Goal: Transaction & Acquisition: Purchase product/service

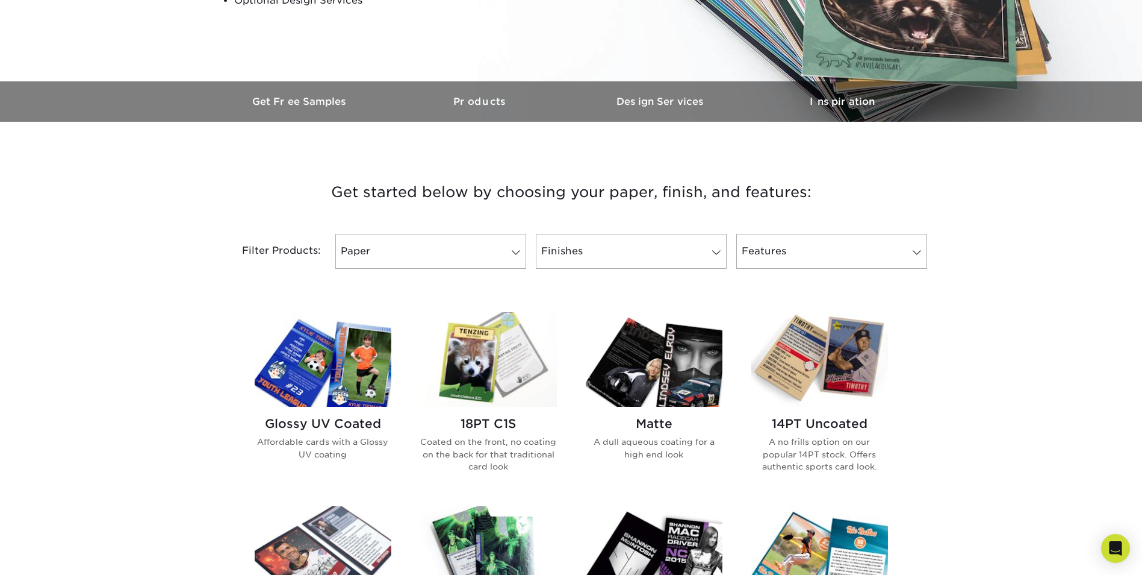
scroll to position [301, 0]
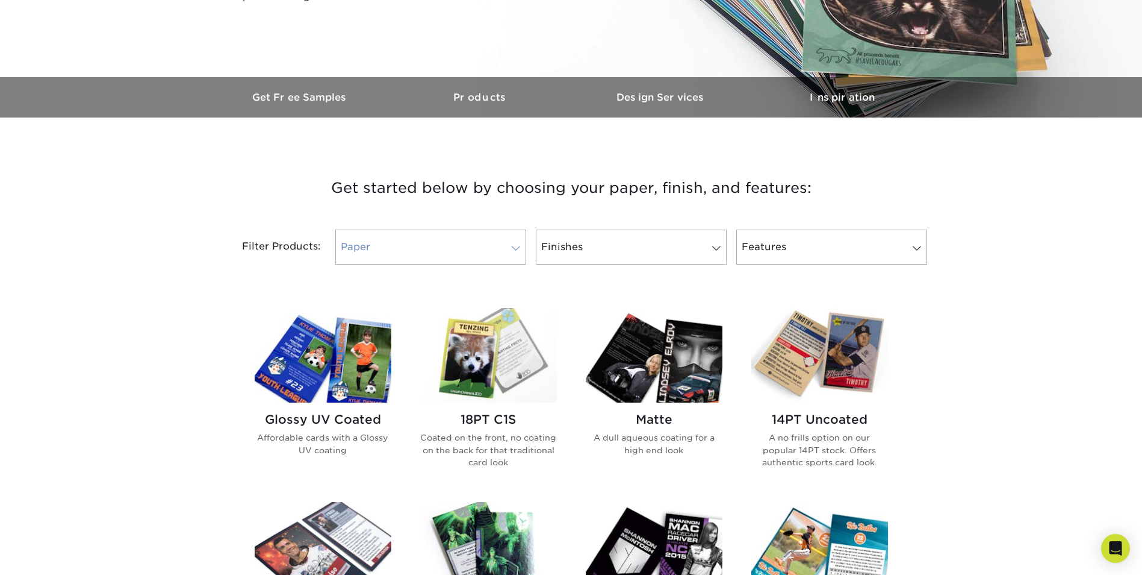
click at [468, 260] on link "Paper" at bounding box center [430, 246] width 191 height 35
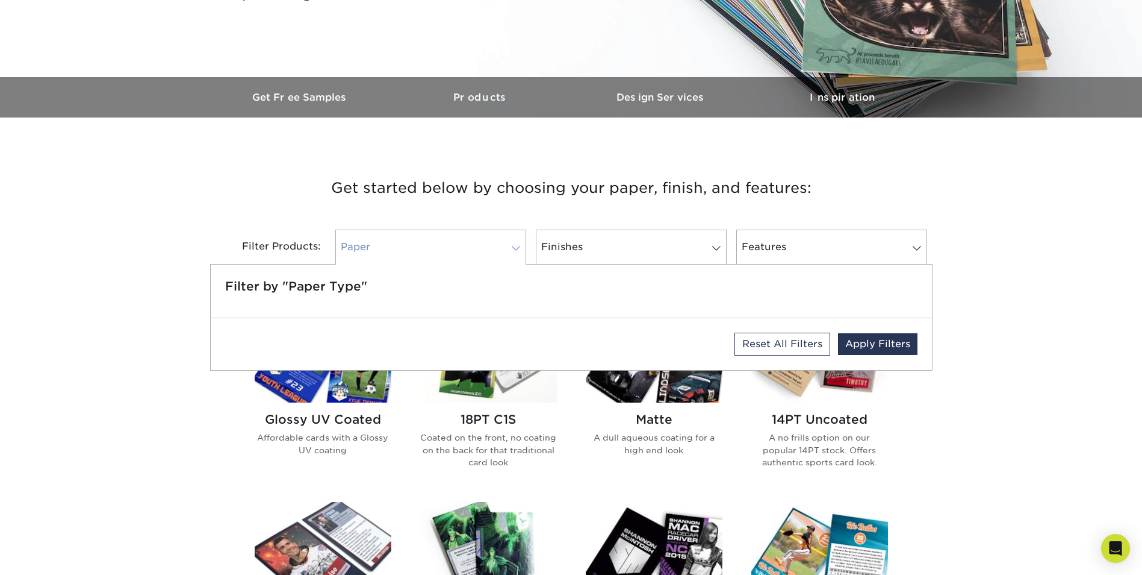
click at [479, 258] on link "Paper" at bounding box center [430, 246] width 191 height 35
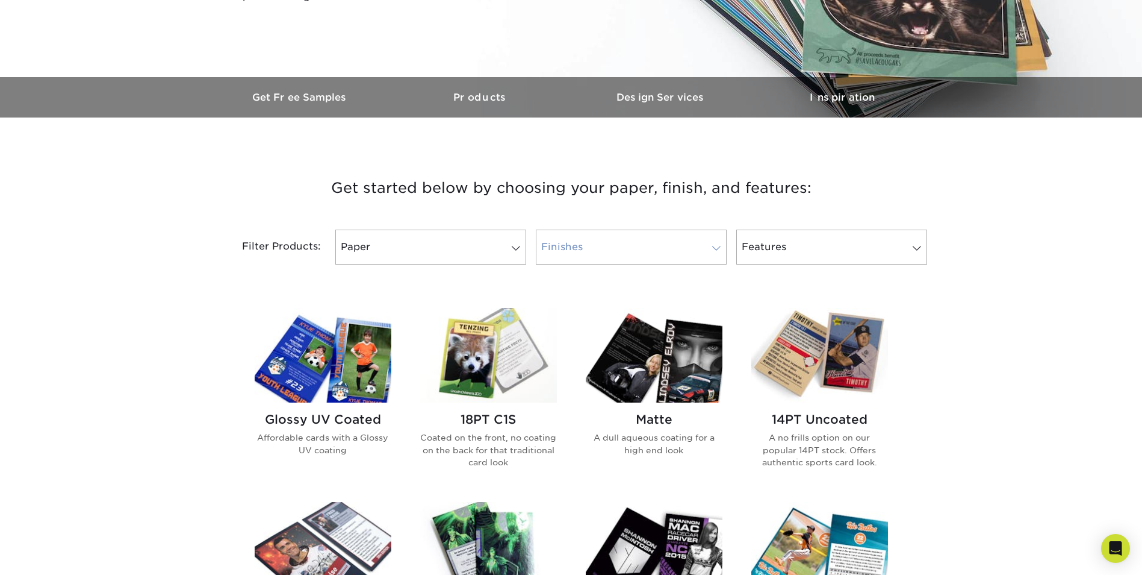
click at [601, 251] on link "Finishes" at bounding box center [631, 246] width 191 height 35
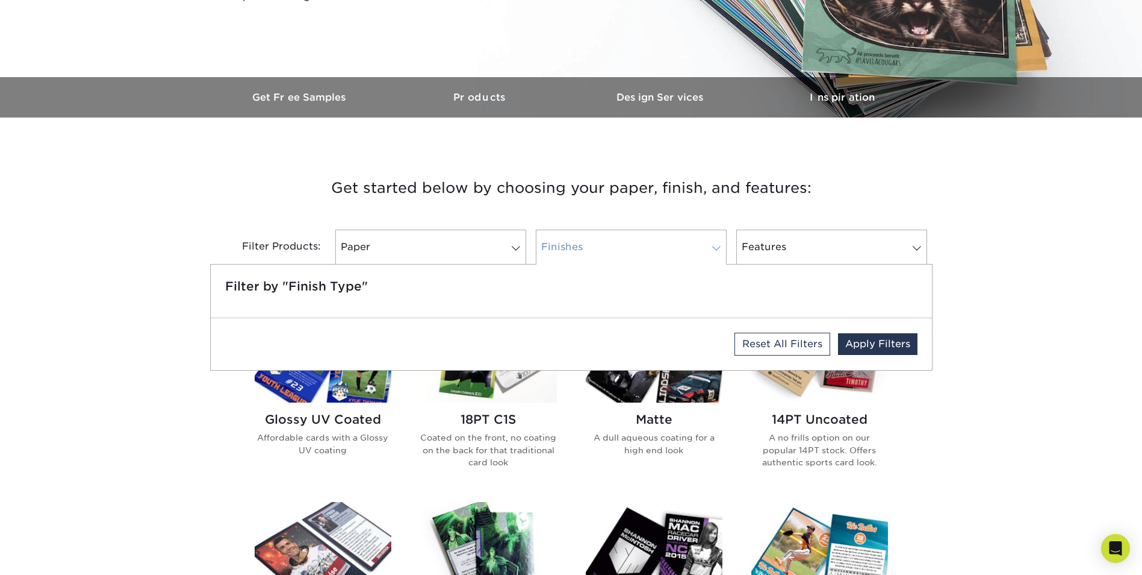
click at [625, 254] on link "Finishes" at bounding box center [631, 246] width 191 height 35
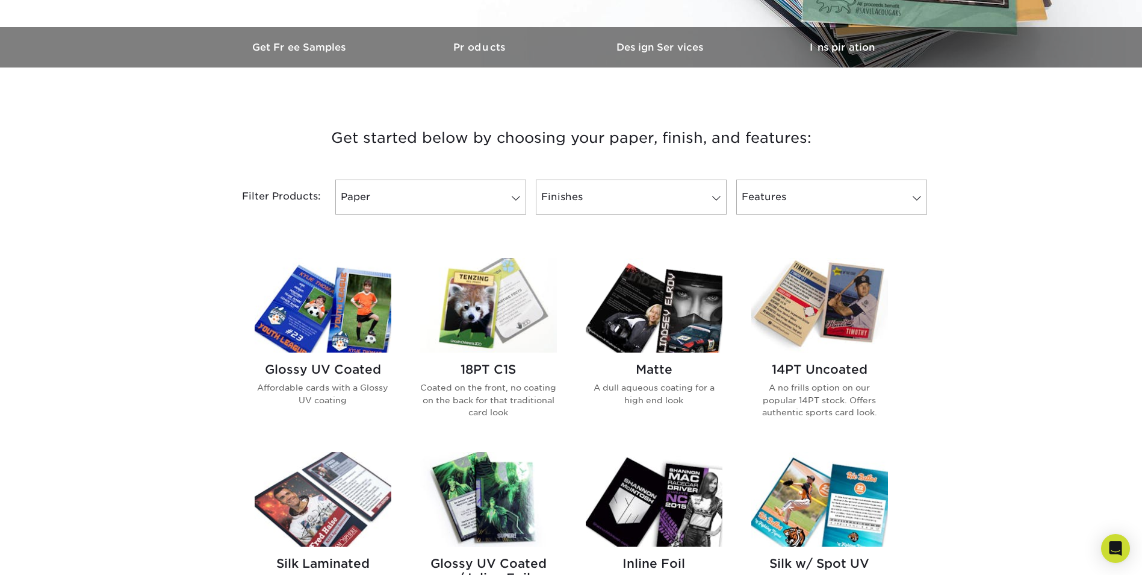
scroll to position [361, 0]
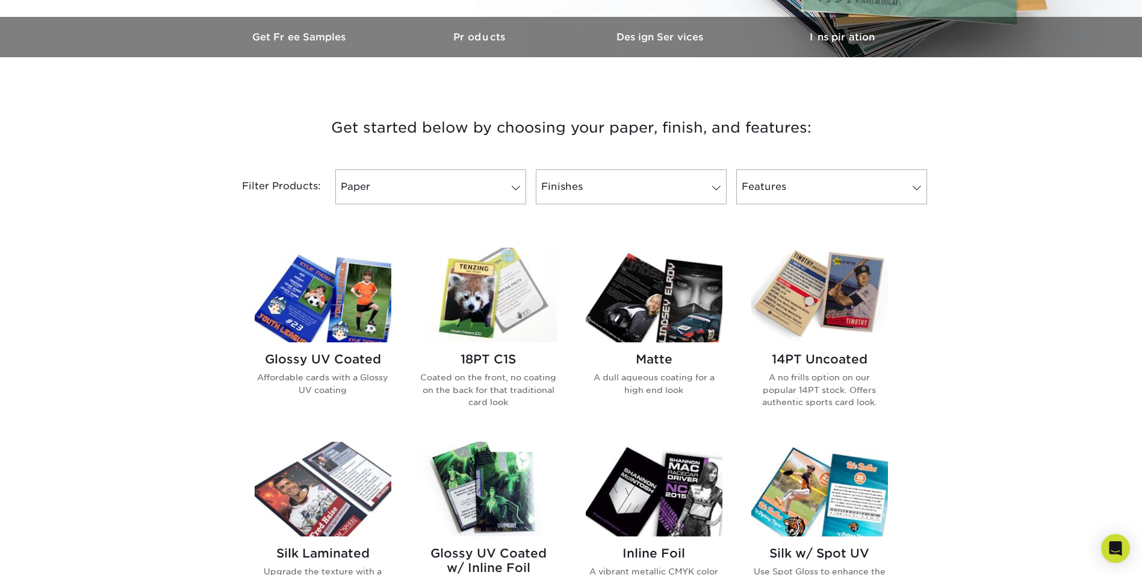
click at [349, 319] on img at bounding box center [323, 295] width 137 height 95
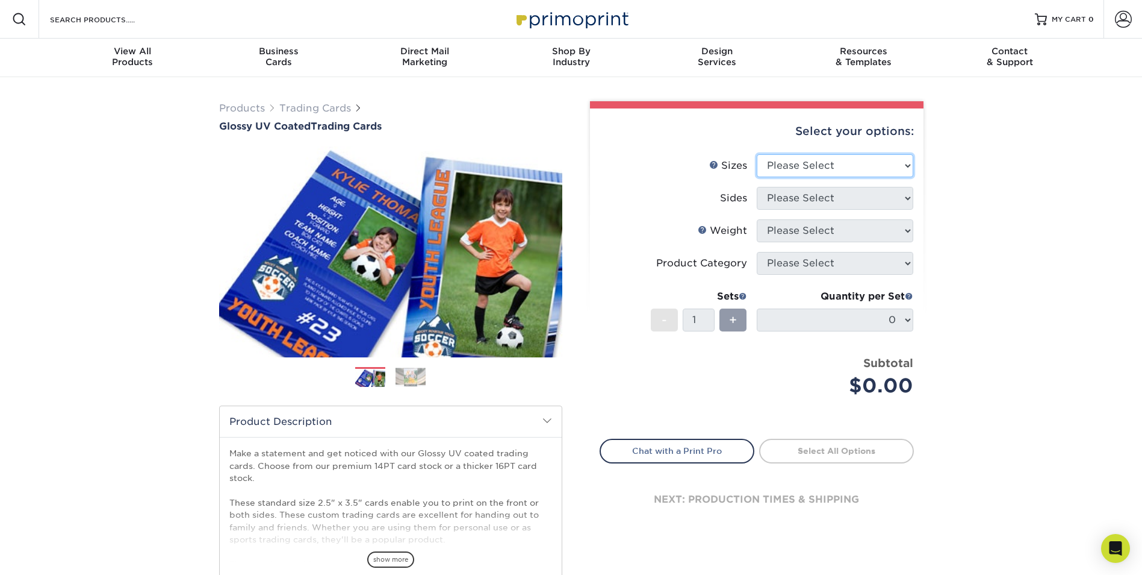
click at [856, 163] on select "Please Select 2.5" x 3.5"" at bounding box center [835, 165] width 157 height 23
select select "2.50x3.50"
click at [757, 154] on select "Please Select 2.5" x 3.5"" at bounding box center [835, 165] width 157 height 23
click at [847, 198] on select "Please Select Print Both Sides Print Front Only" at bounding box center [835, 198] width 157 height 23
select select "13abbda7-1d64-4f25-8bb2-c179b224825d"
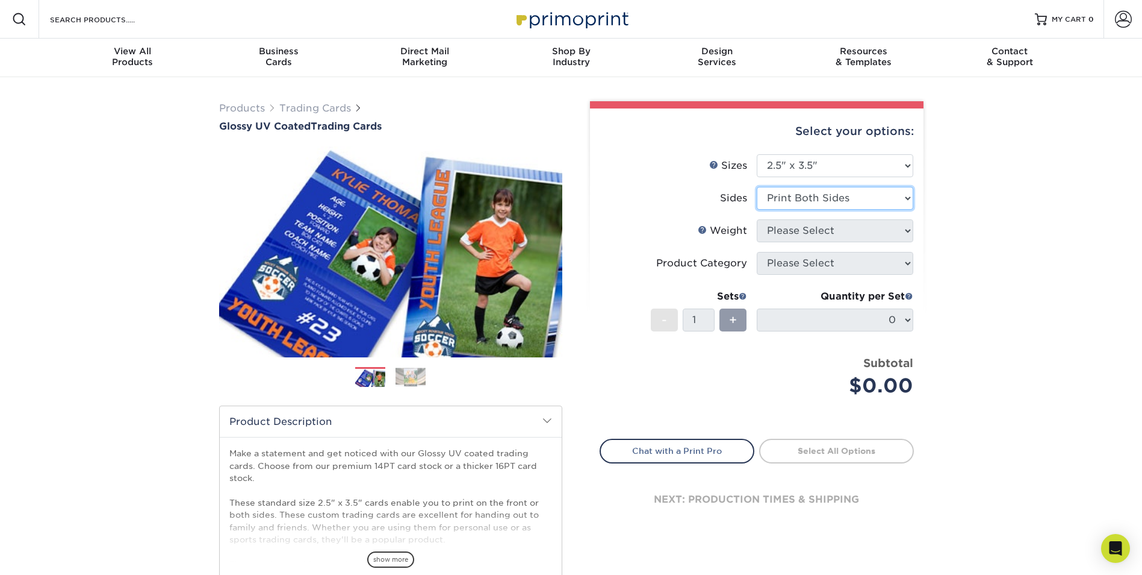
click at [757, 187] on select "Please Select Print Both Sides Print Front Only" at bounding box center [835, 198] width 157 height 23
click at [851, 229] on select "Please Select 16PT 14PT 18PT C1S" at bounding box center [835, 230] width 157 height 23
select select "16PT"
click at [757, 219] on select "Please Select 16PT 14PT 18PT C1S" at bounding box center [835, 230] width 157 height 23
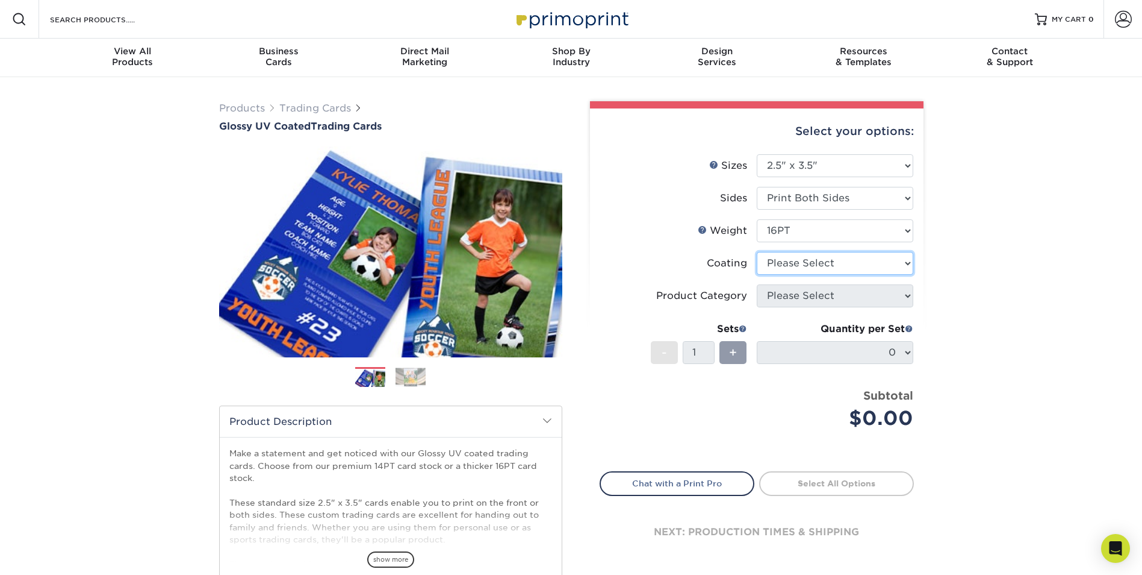
click at [843, 264] on select at bounding box center [835, 263] width 157 height 23
select select "1e8116af-acfc-44b1-83dc-8181aa338834"
click at [757, 252] on select at bounding box center [835, 263] width 157 height 23
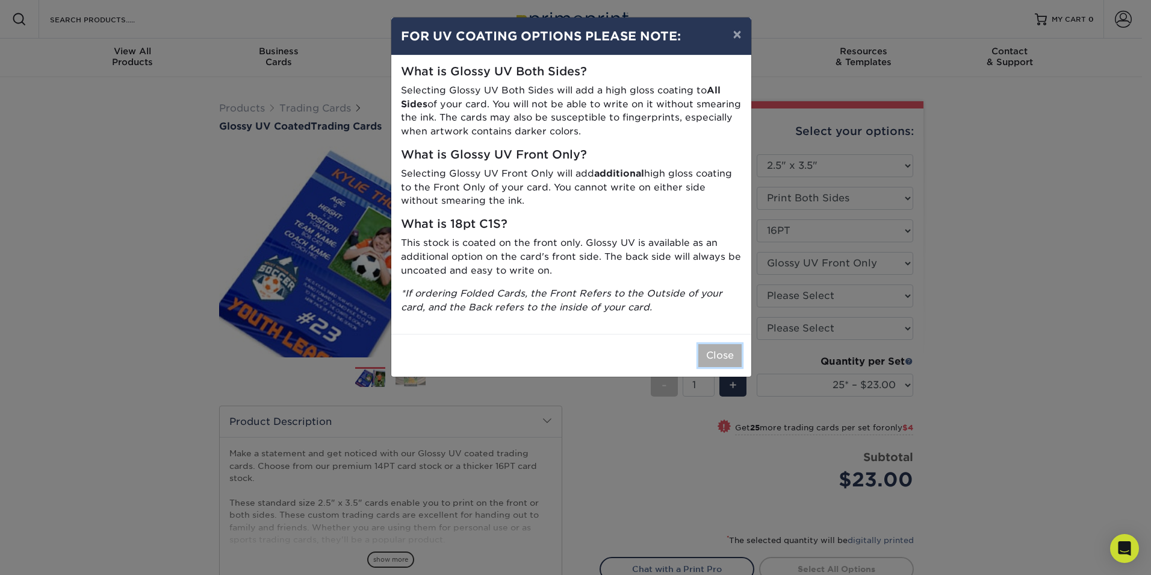
click at [721, 353] on button "Close" at bounding box center [720, 355] width 43 height 23
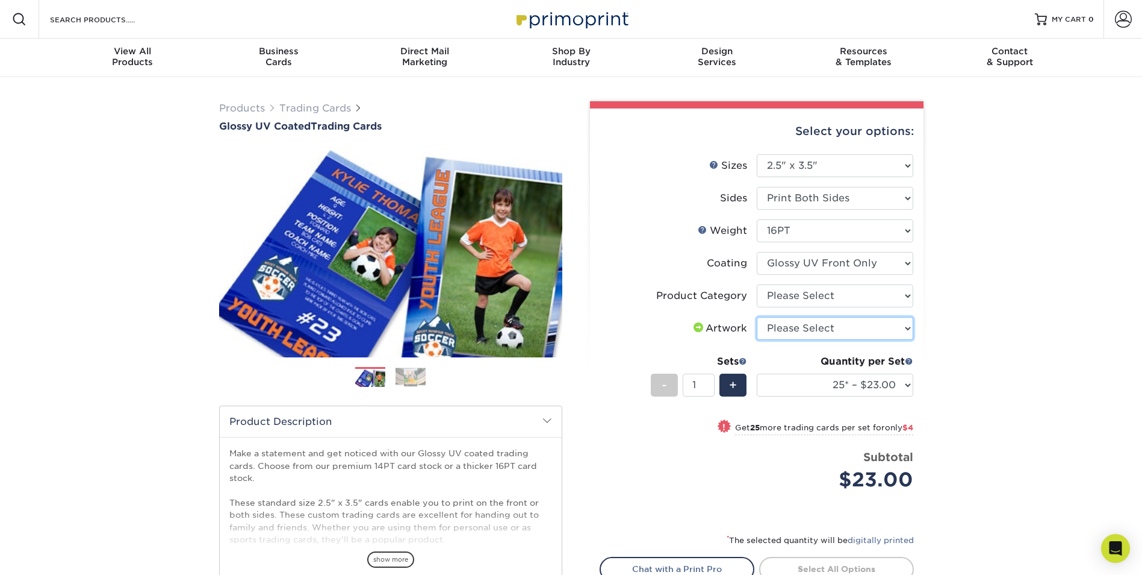
click at [812, 325] on select "Please Select I will upload files I need a design - $100" at bounding box center [835, 328] width 157 height 23
click at [845, 298] on select "Please Select Trading Cards" at bounding box center [835, 295] width 157 height 23
select select "c2f9bce9-36c2-409d-b101-c29d9d031e18"
click at [757, 284] on select "Please Select Trading Cards" at bounding box center [835, 295] width 157 height 23
click at [869, 379] on select "25* – $23.00 50* – $27.00 75* – $33.00 100* – $37.00 250* – $47.00 500 – $58.00…" at bounding box center [835, 384] width 157 height 23
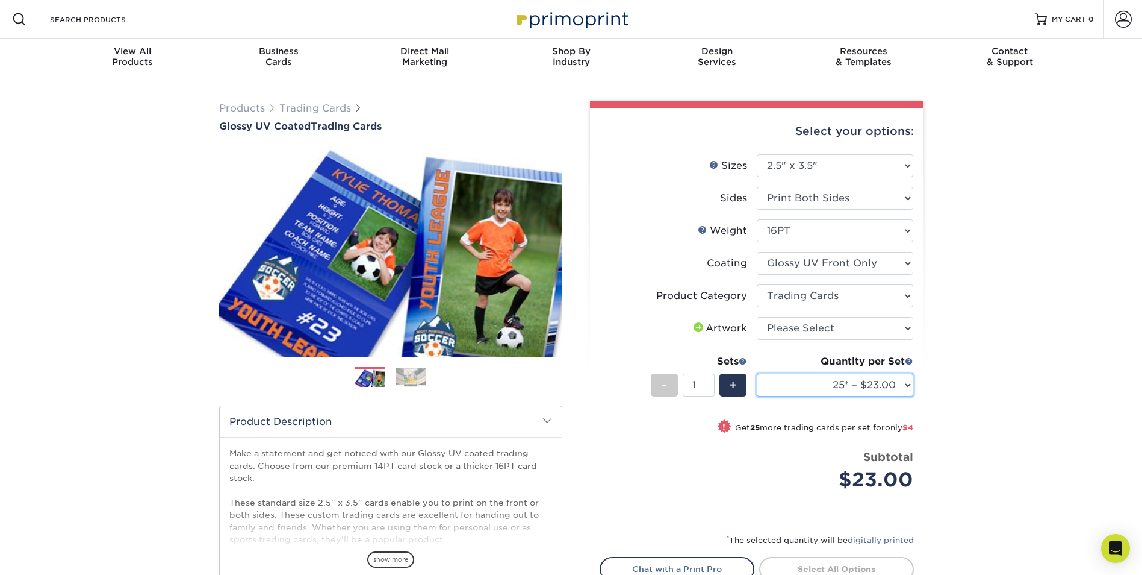
select select "50* – $27.00"
click at [757, 373] on select "25* – $23.00 50* – $27.00 75* – $33.00 100* – $37.00 250* – $47.00 500 – $58.00…" at bounding box center [835, 384] width 157 height 23
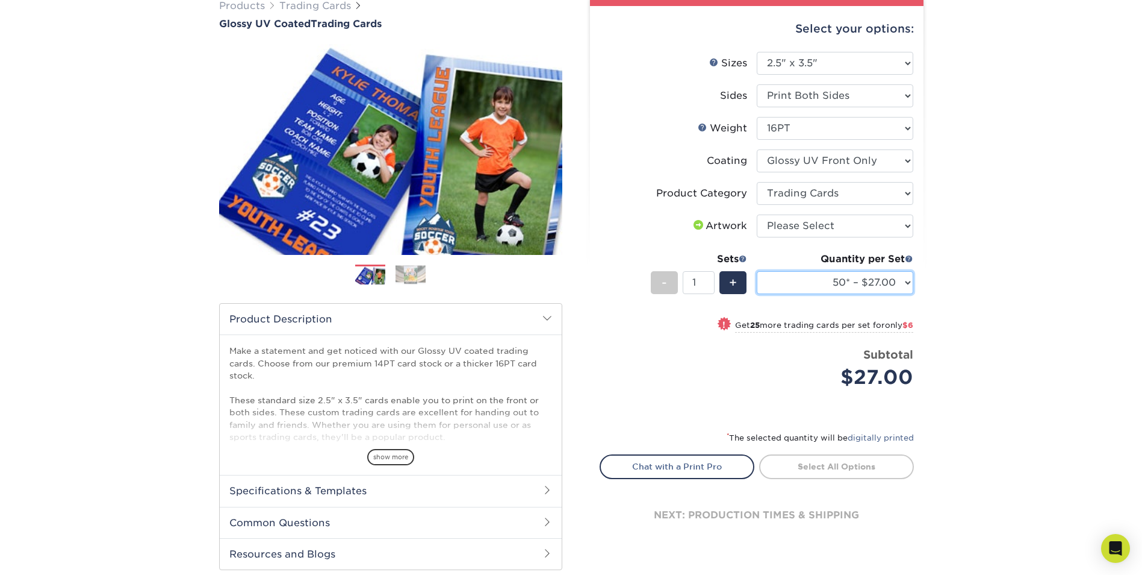
scroll to position [120, 0]
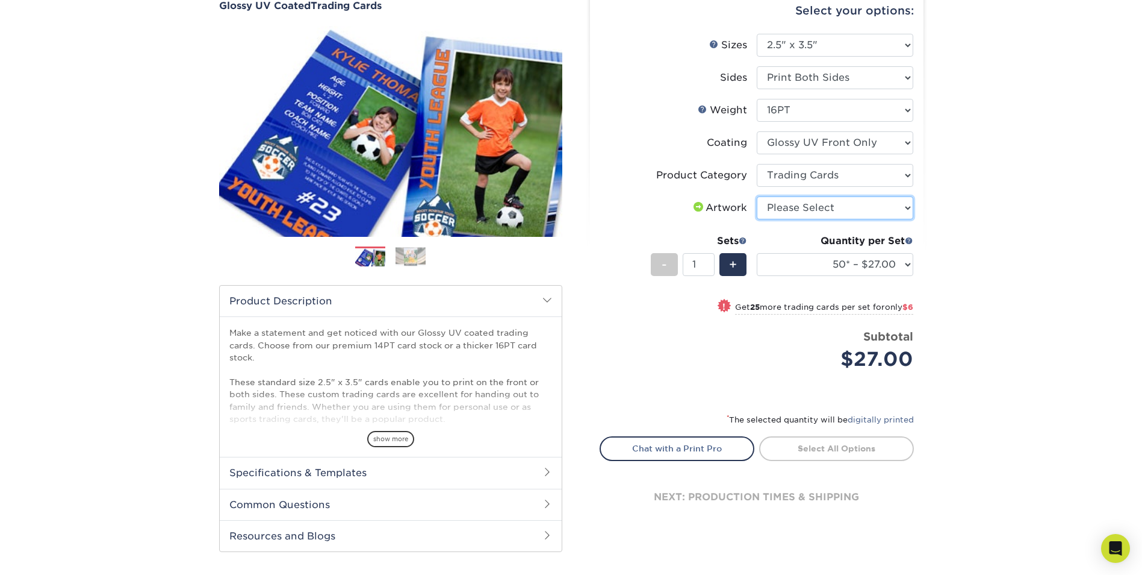
click at [852, 207] on select "Please Select I will upload files I need a design - $100" at bounding box center [835, 207] width 157 height 23
select select "upload"
click at [757, 196] on select "Please Select I will upload files I need a design - $100" at bounding box center [835, 207] width 157 height 23
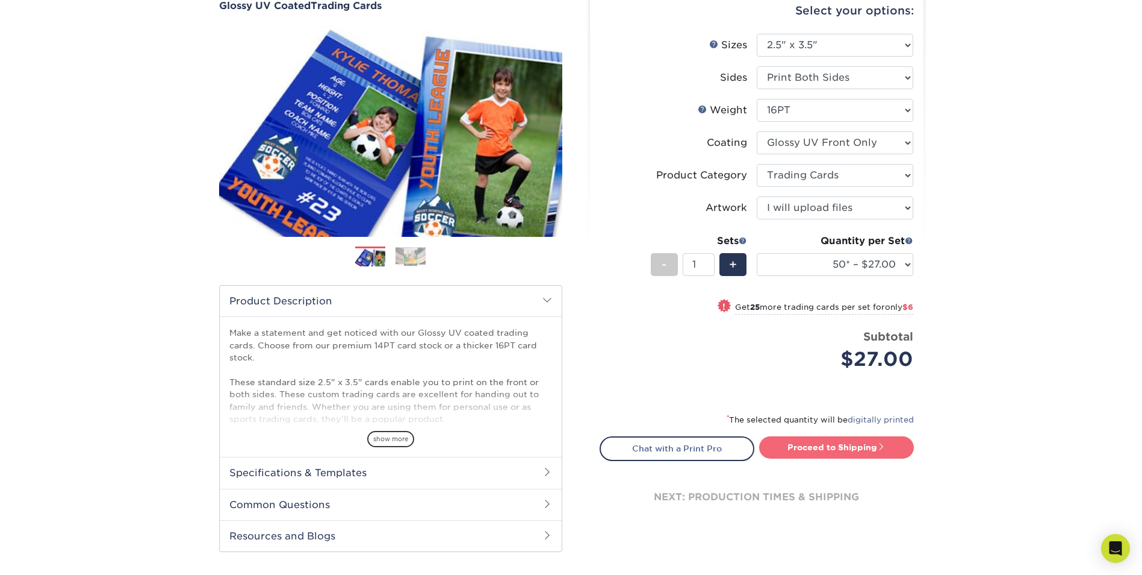
click at [831, 451] on link "Proceed to Shipping" at bounding box center [836, 447] width 155 height 22
type input "Set 1"
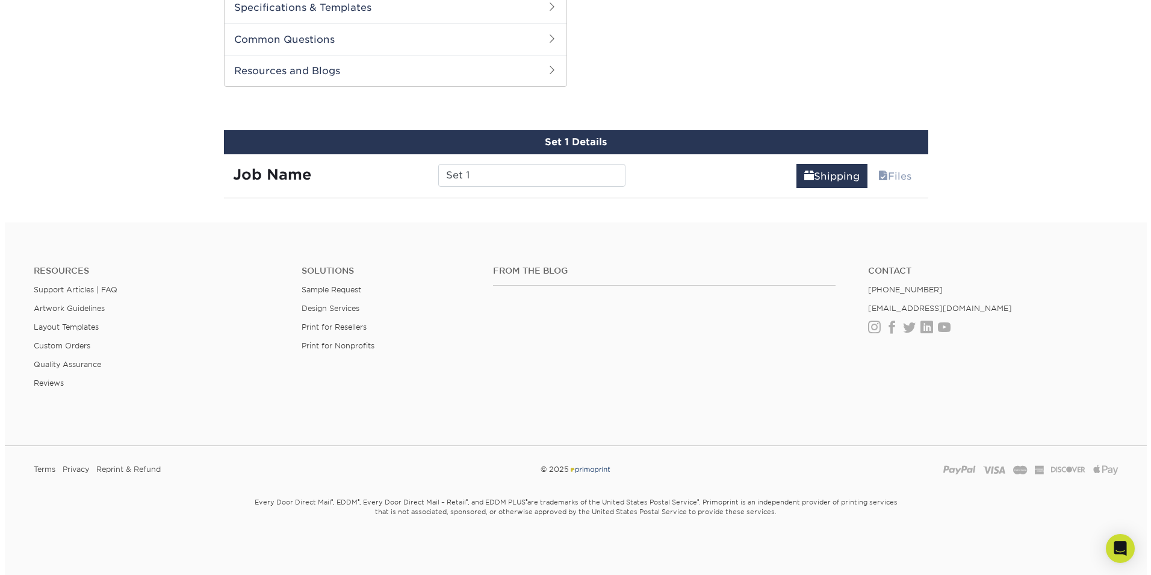
scroll to position [613, 0]
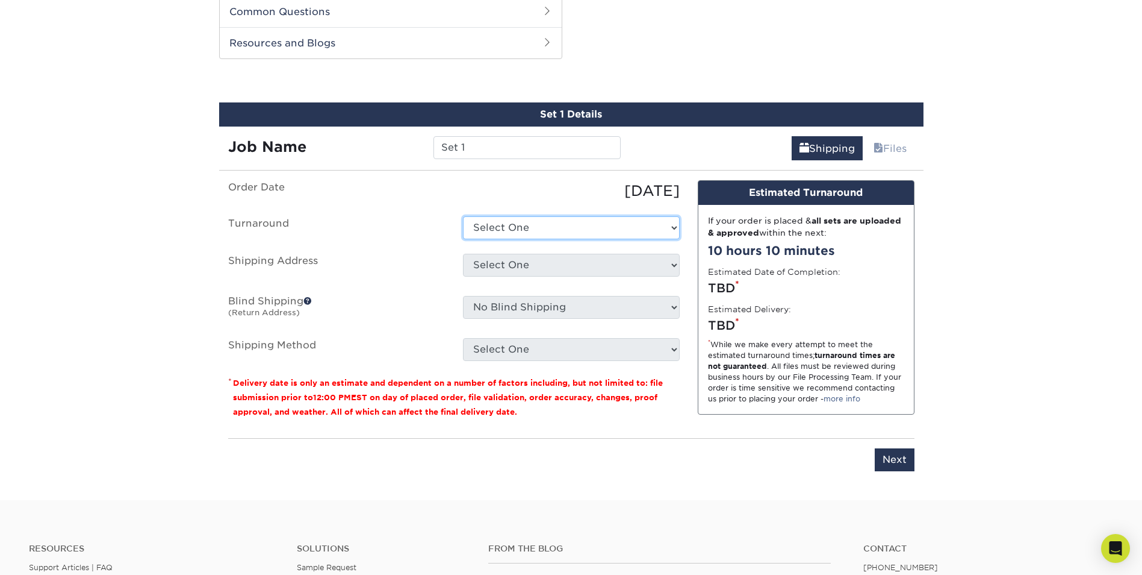
click at [488, 230] on select "Select One 2-4 Business Days 2 Day Next Business Day" at bounding box center [571, 227] width 217 height 23
select select "1ff3bc96-99df-4433-8225-83c86fce820d"
click at [463, 216] on select "Select One 2-4 Business Days 2 Day Next Business Day" at bounding box center [571, 227] width 217 height 23
click at [529, 266] on select "Select One + Add New Address - Login" at bounding box center [571, 265] width 217 height 23
select select "newaddress"
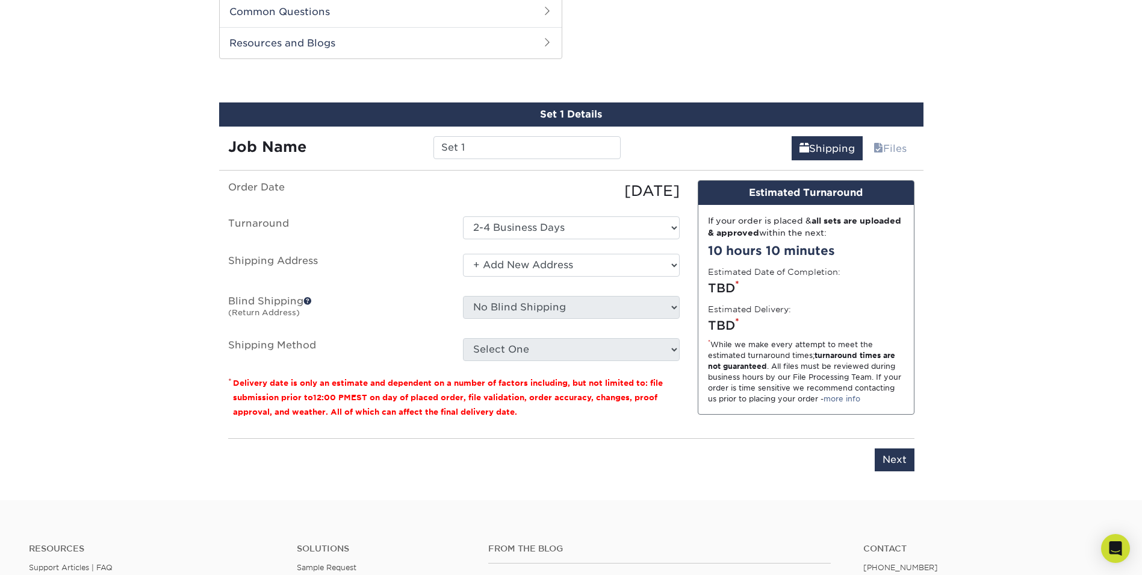
click at [463, 254] on select "Select One + Add New Address - Login" at bounding box center [571, 265] width 217 height 23
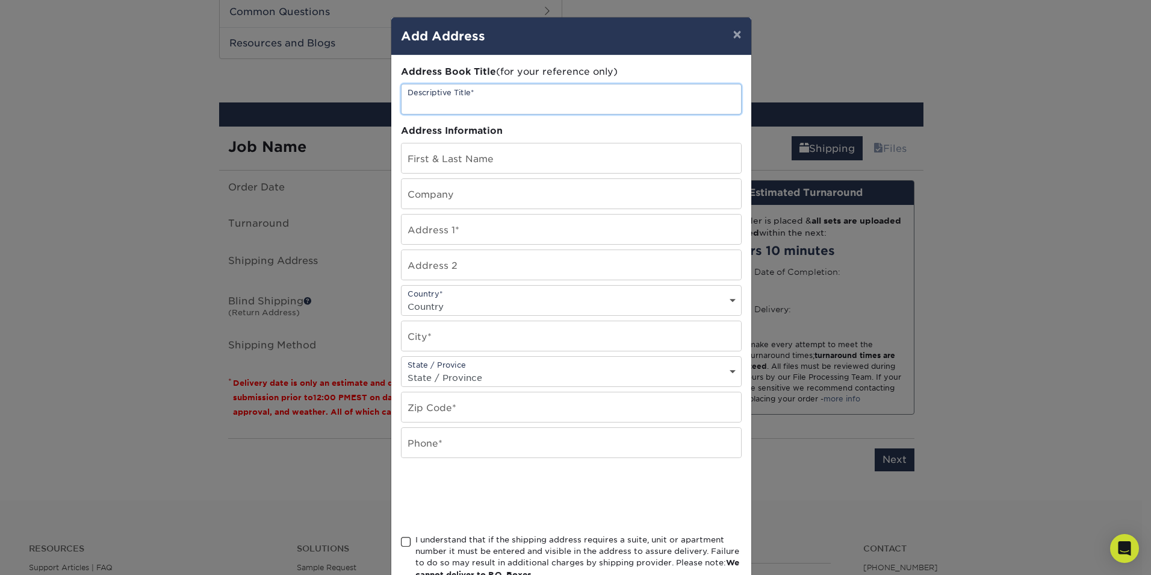
click at [456, 102] on input "text" at bounding box center [572, 99] width 340 height 30
click at [478, 155] on input "text" at bounding box center [572, 158] width 340 height 30
type input "[PERSON_NAME]"
type input "JW Photographics"
type input "[STREET_ADDRESS]"
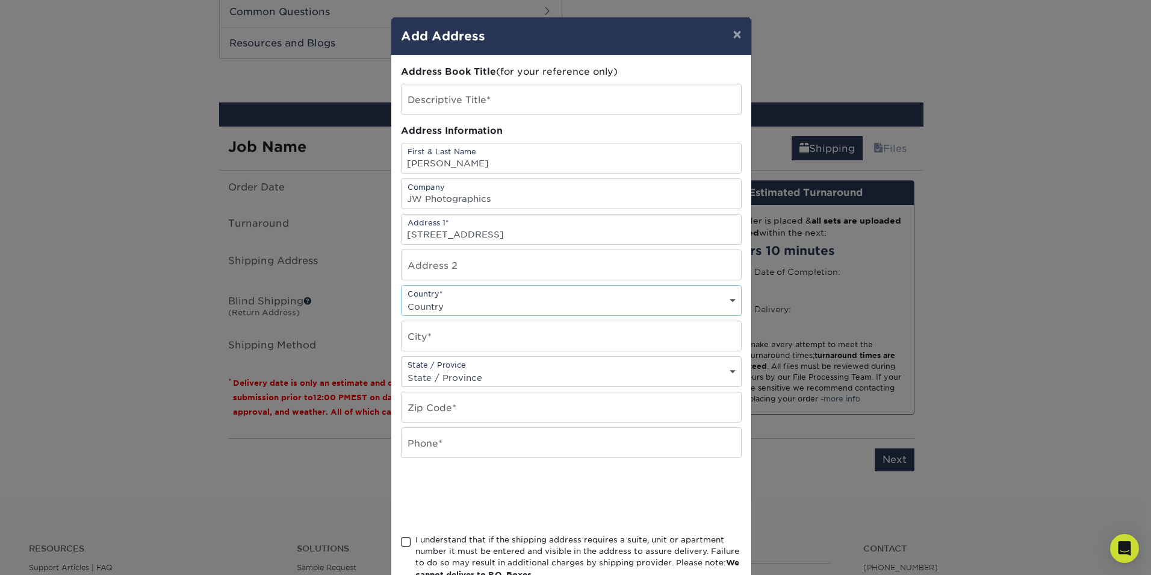
select select "US"
type input "Enterprise"
select select "AL"
type input "36330"
type input "6267036788"
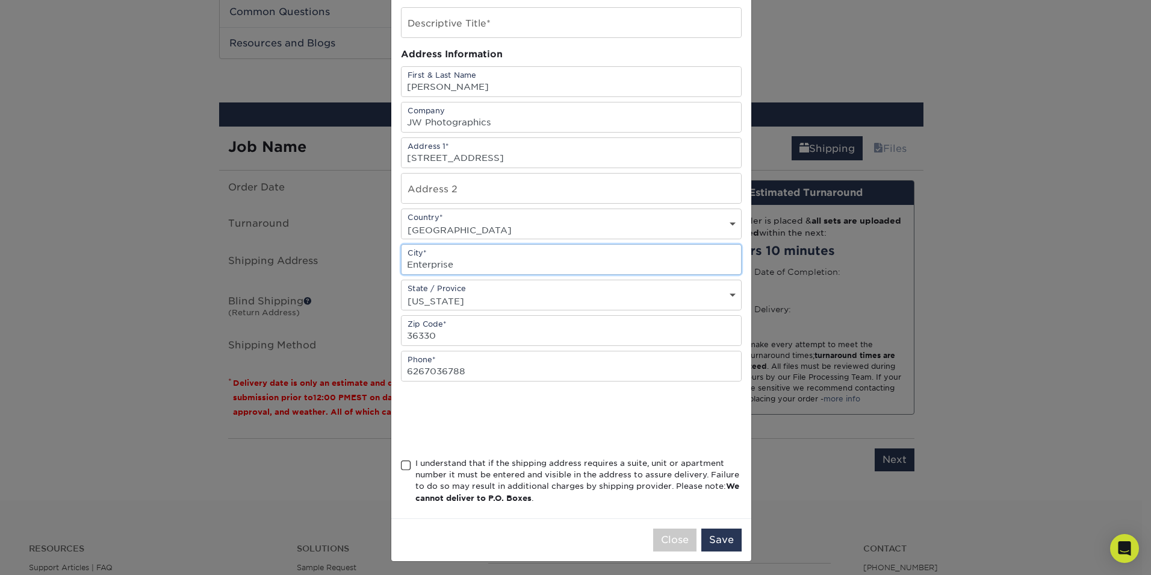
scroll to position [80, 0]
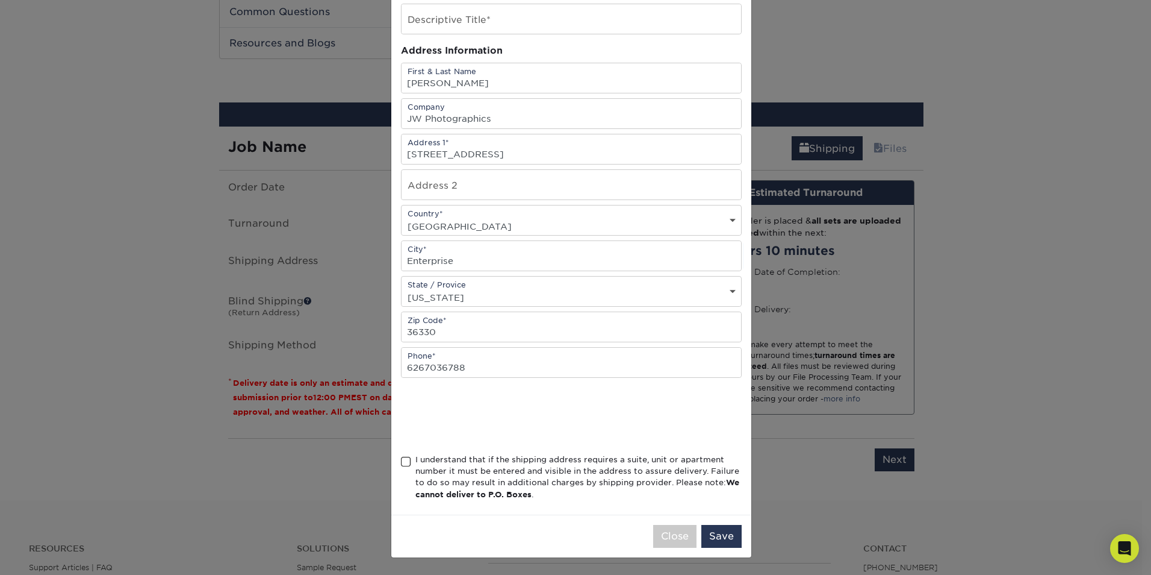
click at [416, 470] on div "I understand that if the shipping address requires a suite, unit or apartment n…" at bounding box center [579, 476] width 326 height 47
click at [0, 0] on input "I understand that if the shipping address requires a suite, unit or apartment n…" at bounding box center [0, 0] width 0 height 0
click at [716, 536] on button "Save" at bounding box center [722, 536] width 40 height 23
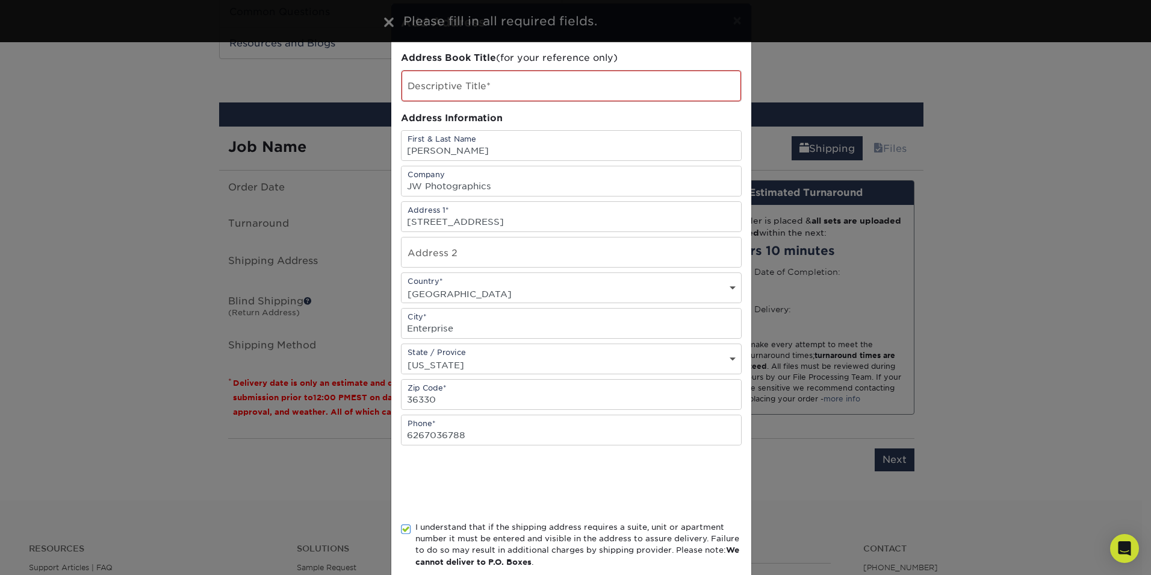
scroll to position [0, 0]
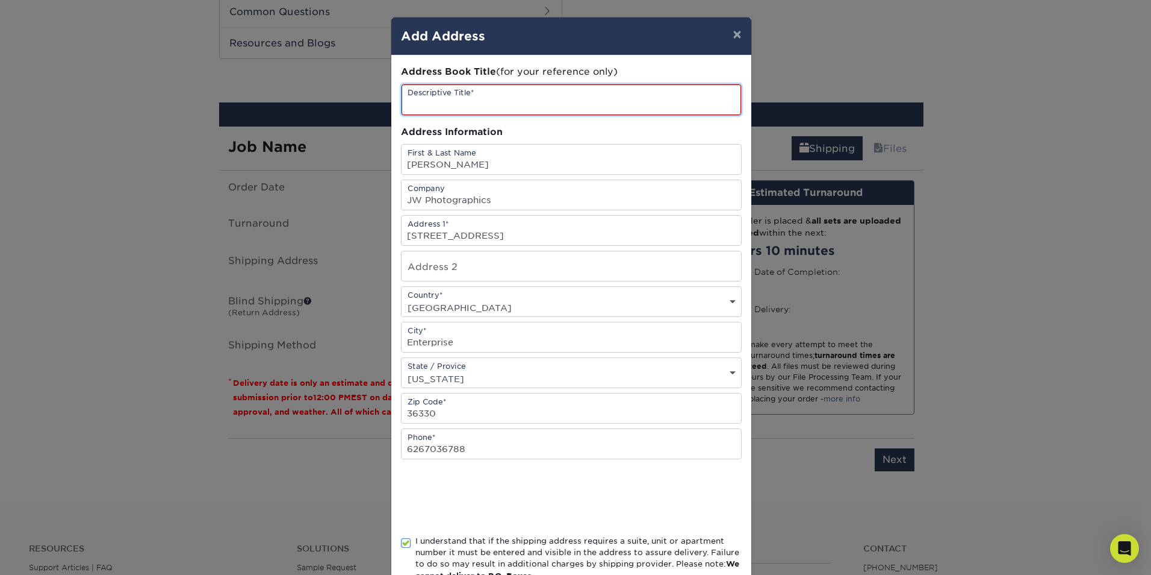
click at [552, 98] on input "text" at bounding box center [572, 99] width 340 height 31
type input "h"
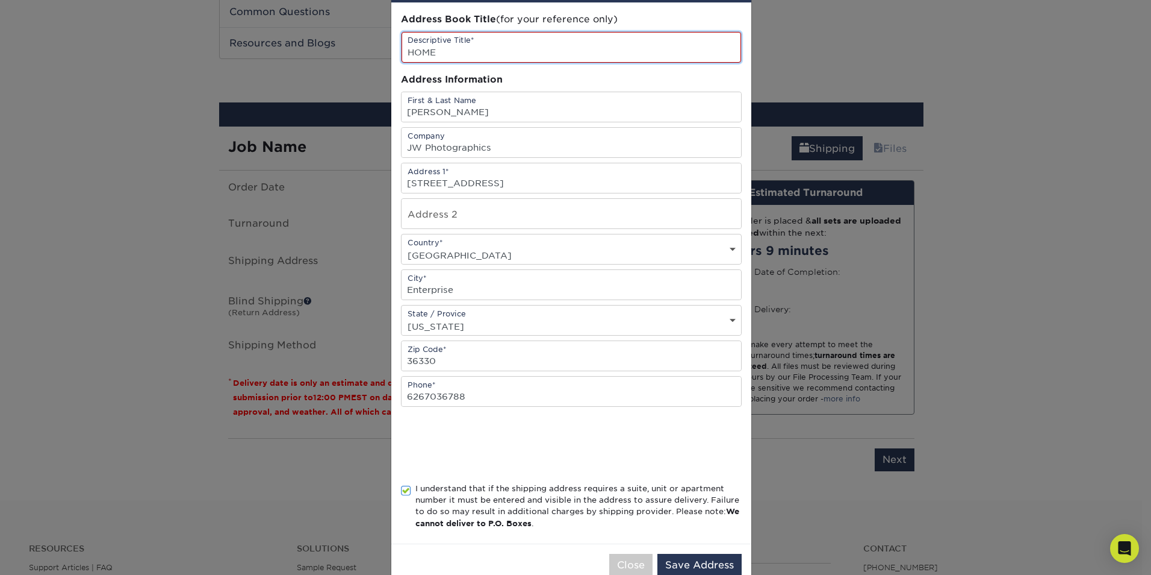
scroll to position [81, 0]
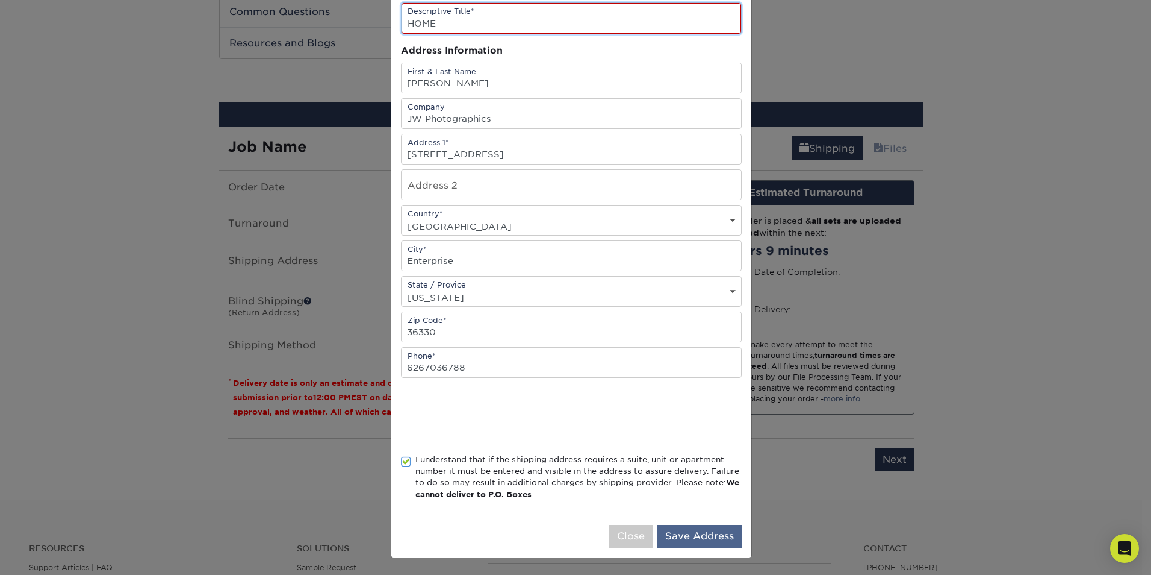
type input "HOME"
click at [712, 535] on button "Save Address" at bounding box center [700, 536] width 84 height 23
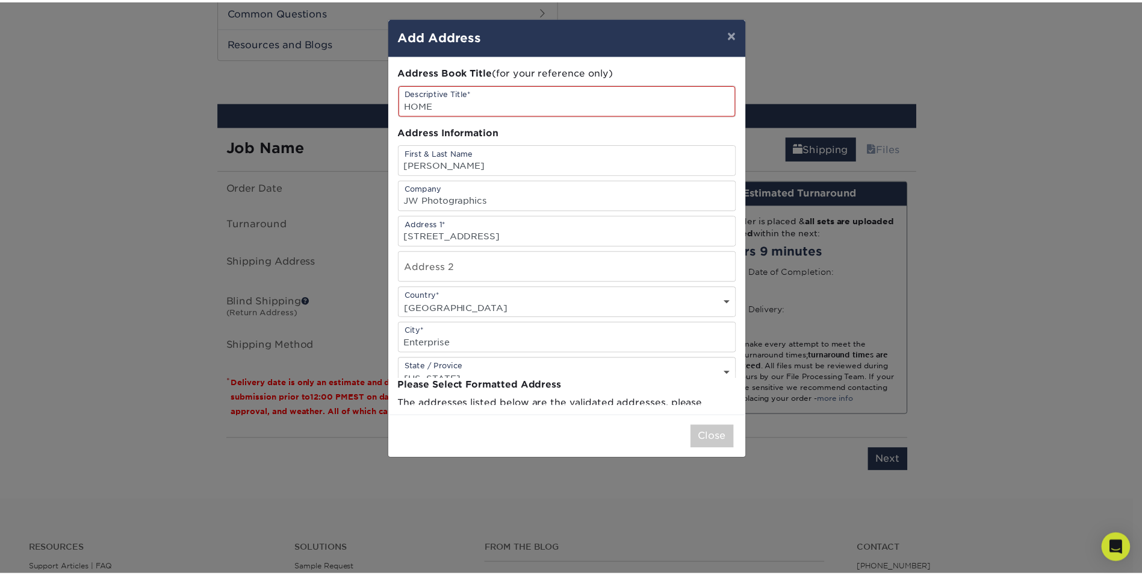
scroll to position [0, 0]
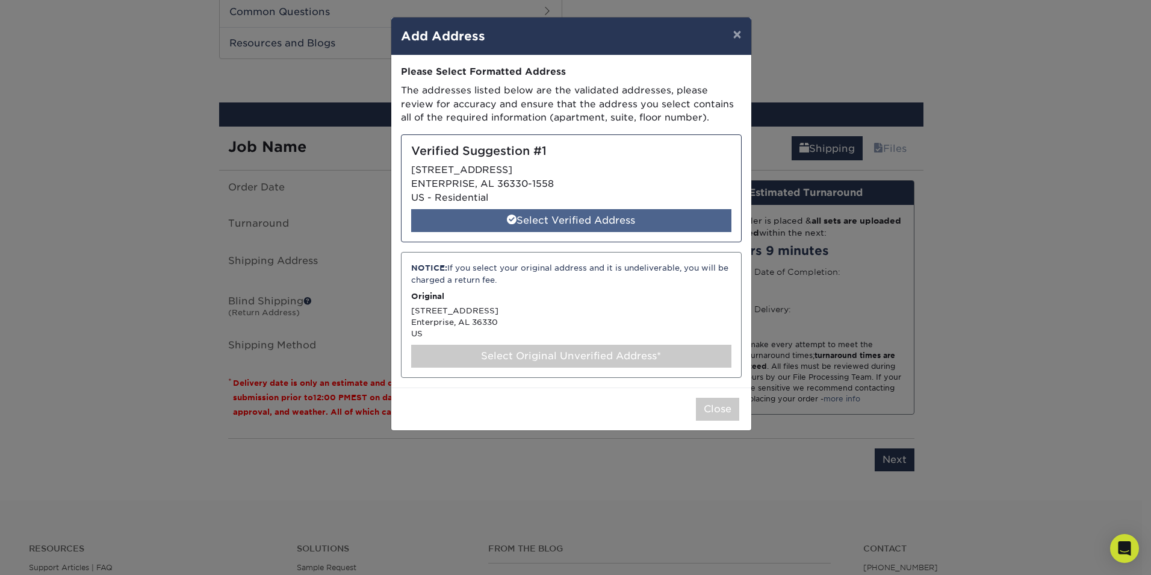
click at [559, 224] on div "Select Verified Address" at bounding box center [571, 220] width 320 height 23
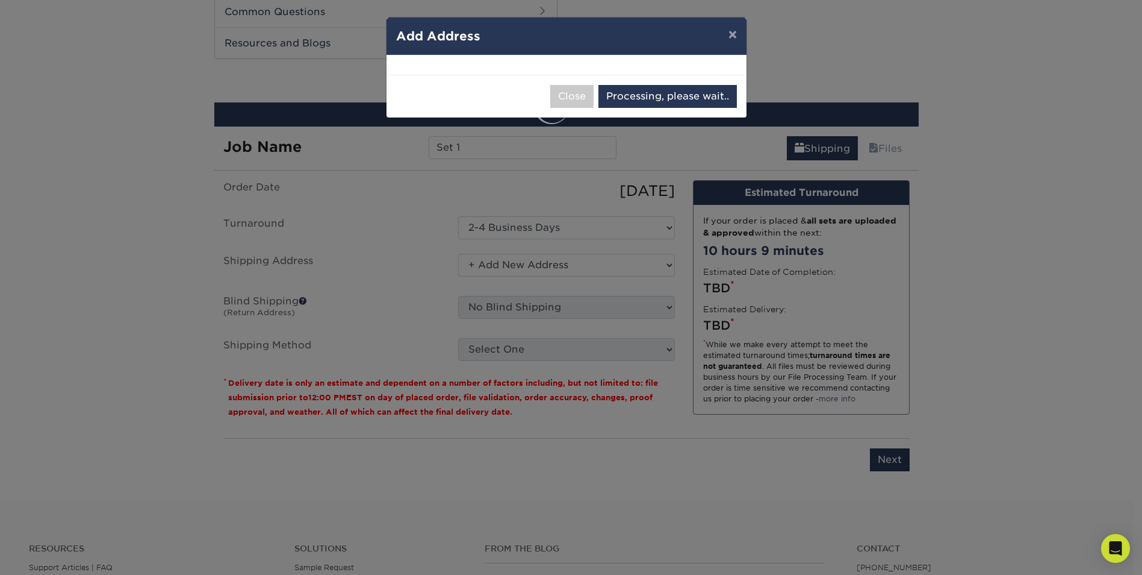
select select "286442"
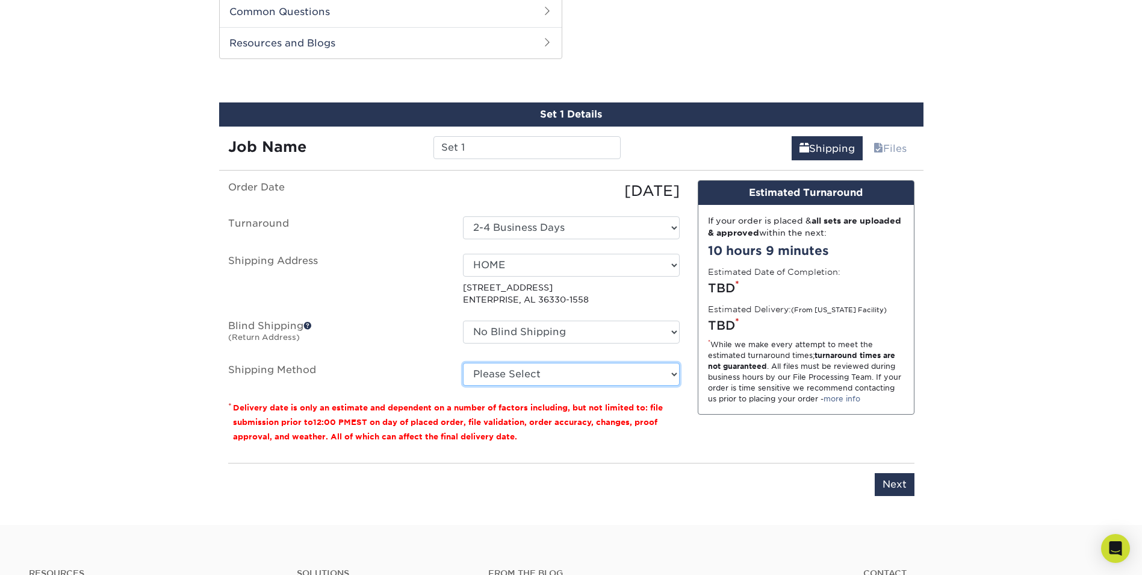
click at [586, 373] on select "Please Select 3 Day Shipping Service (+$21.58) 2 Day Air Shipping (+$22.05) Gro…" at bounding box center [571, 374] width 217 height 23
click at [394, 346] on label "Blind Shipping (Return Address)" at bounding box center [336, 334] width 235 height 28
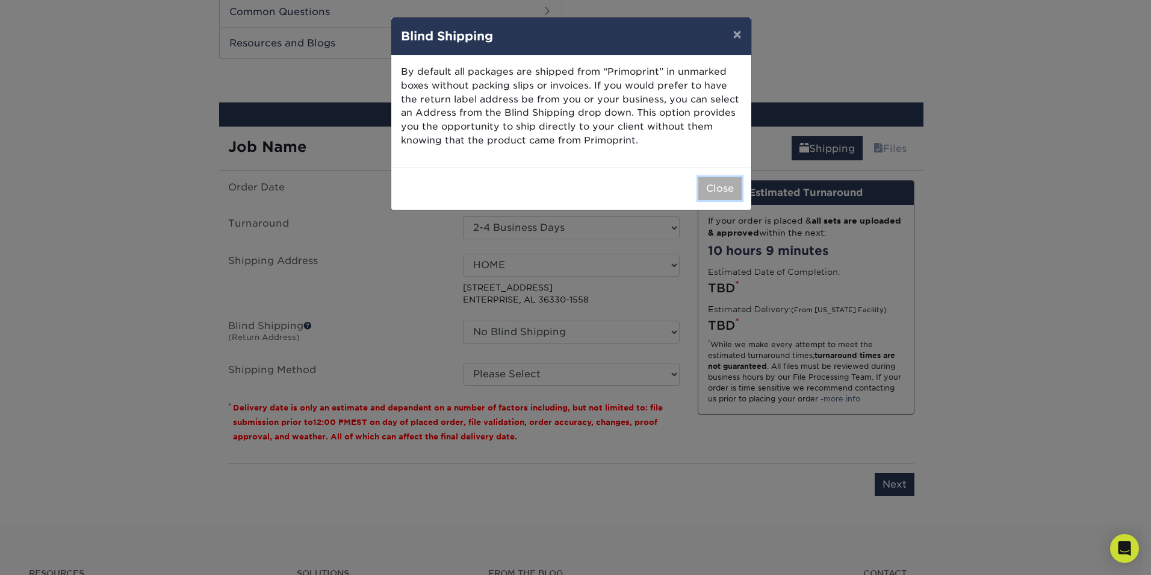
click at [706, 187] on button "Close" at bounding box center [720, 188] width 43 height 23
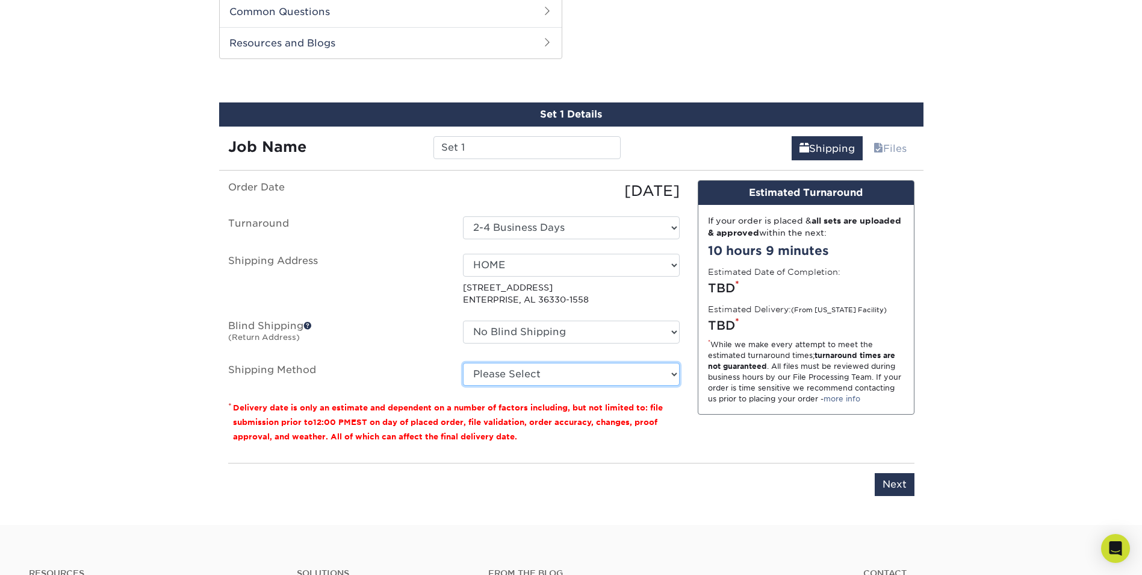
click at [640, 376] on select "Please Select 3 Day Shipping Service (+$21.58) 2 Day Air Shipping (+$22.05) Gro…" at bounding box center [571, 374] width 217 height 23
select select "12"
click at [463, 363] on select "Please Select 3 Day Shipping Service (+$21.58) 2 Day Air Shipping (+$22.05) Gro…" at bounding box center [571, 374] width 217 height 23
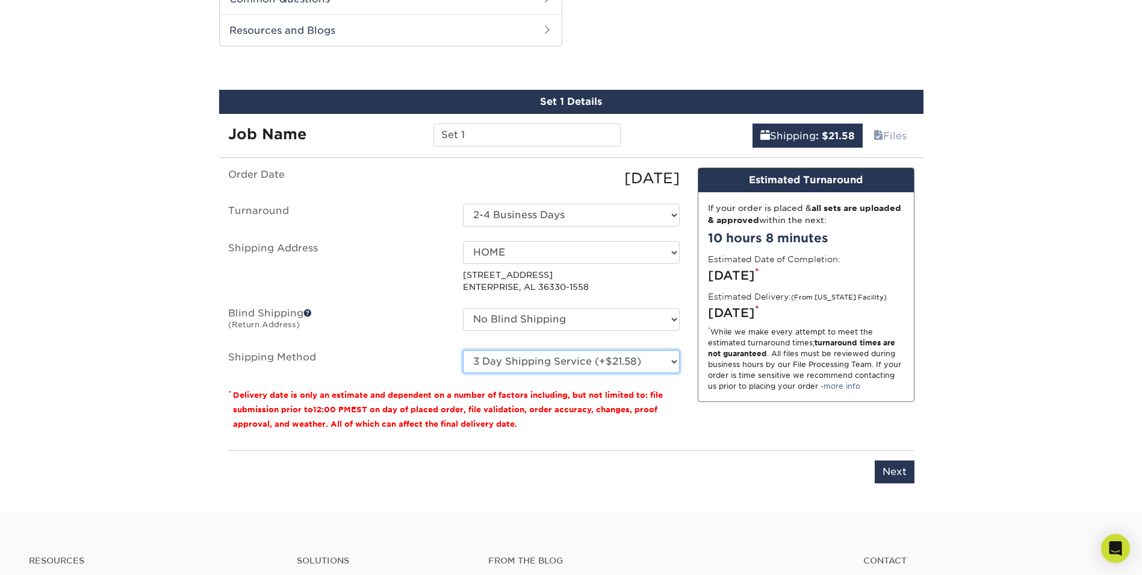
scroll to position [673, 0]
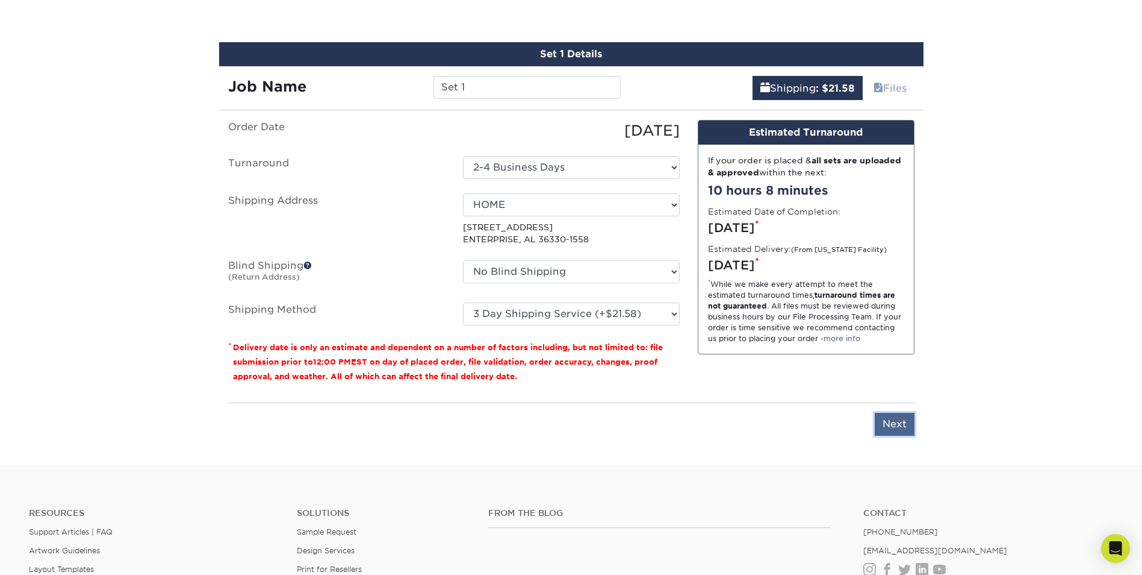
click at [883, 423] on input "Next" at bounding box center [895, 424] width 40 height 23
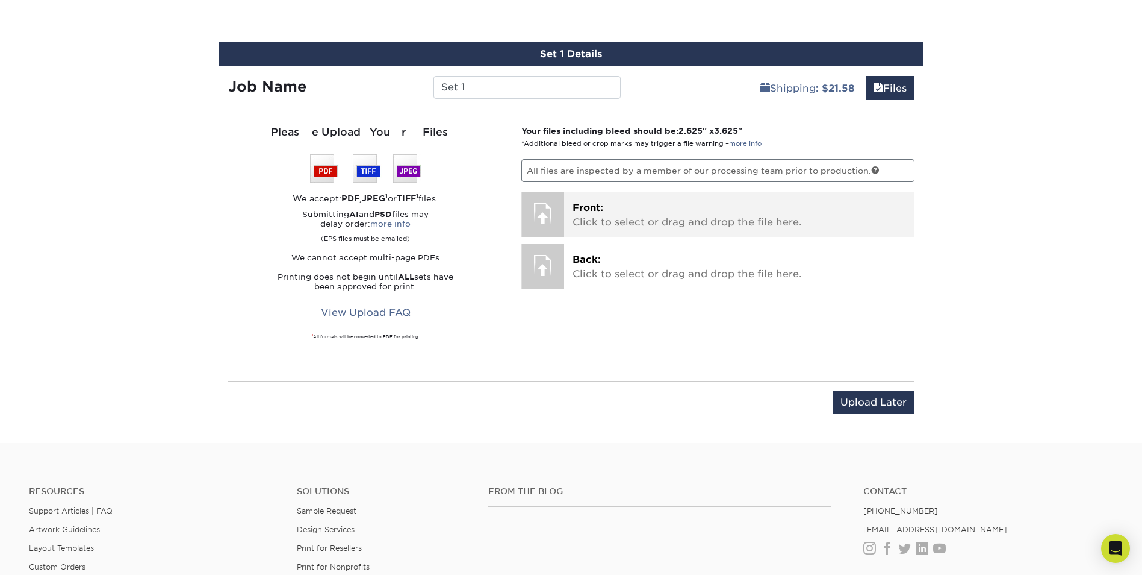
click at [651, 221] on p "Front: Click to select or drag and drop the file here." at bounding box center [739, 215] width 333 height 29
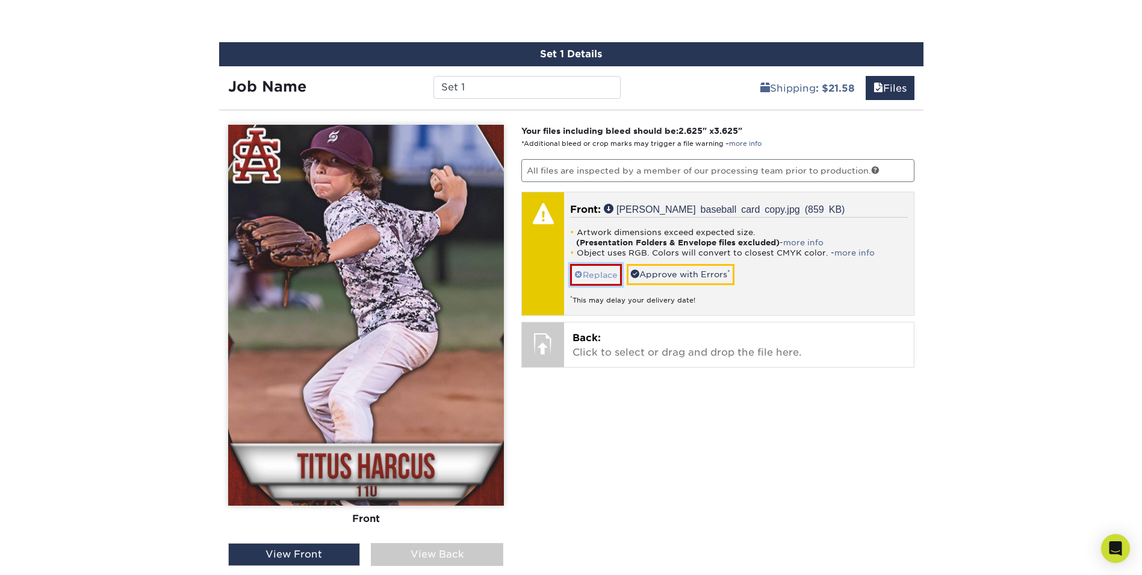
click at [593, 279] on link "Replace" at bounding box center [596, 274] width 52 height 21
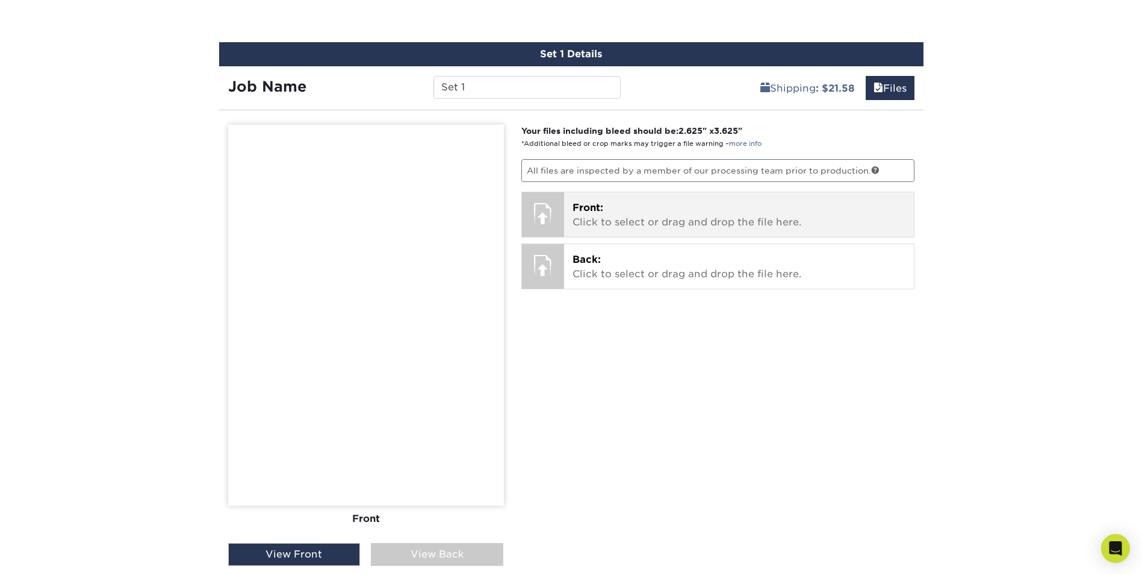
click at [589, 207] on span "Front:" at bounding box center [588, 207] width 31 height 11
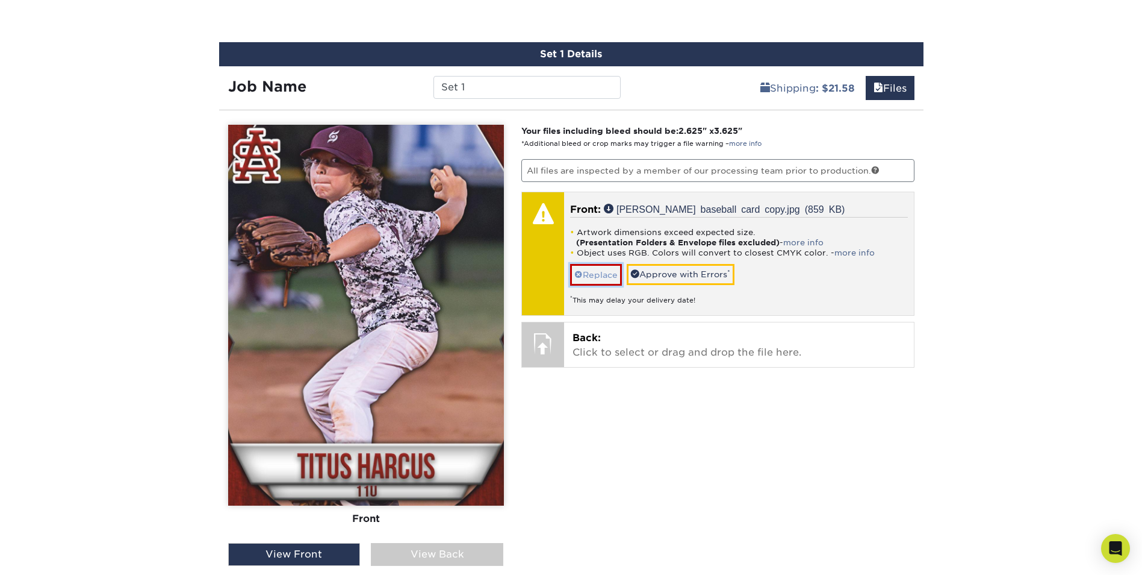
click at [606, 277] on link "Replace" at bounding box center [596, 274] width 52 height 21
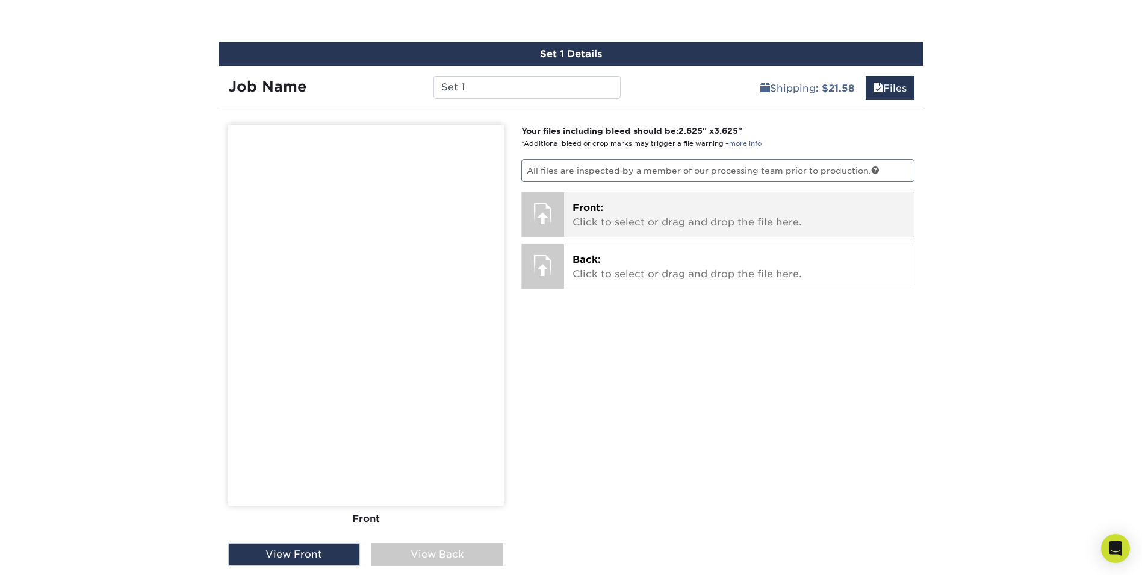
click at [569, 219] on div "Front: Click to select or drag and drop the file here. Choose file [PERSON_NAME…" at bounding box center [739, 214] width 350 height 45
